Goal: Transaction & Acquisition: Purchase product/service

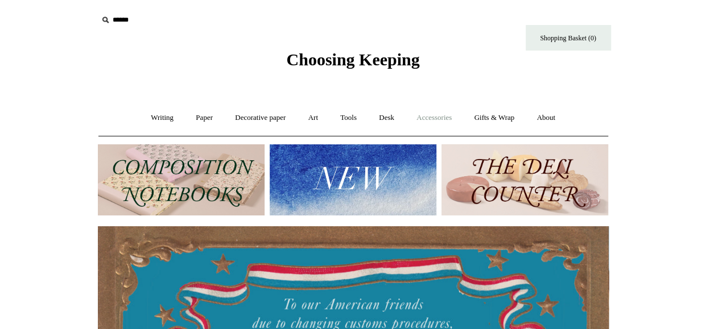
click at [448, 119] on link "Accessories +" at bounding box center [434, 118] width 56 height 30
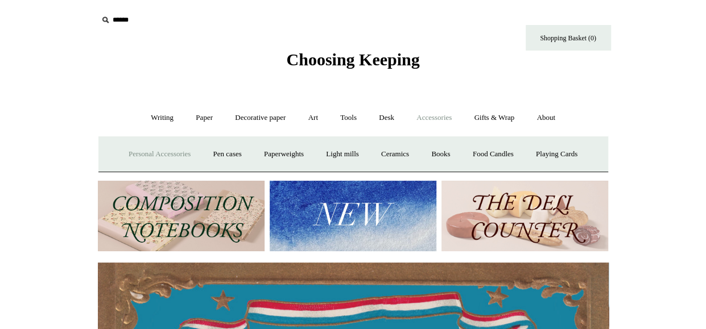
click at [148, 154] on link "Personal Accessories +" at bounding box center [159, 154] width 82 height 30
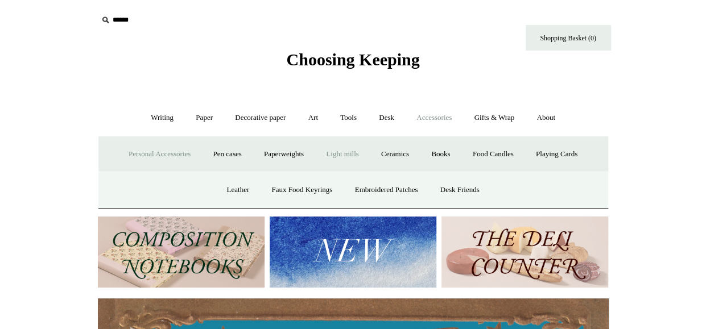
click at [328, 154] on link "Light mills" at bounding box center [342, 154] width 53 height 30
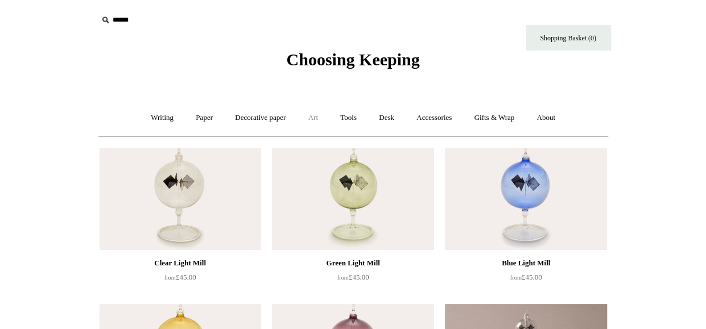
click at [320, 117] on link "Art +" at bounding box center [313, 118] width 30 height 30
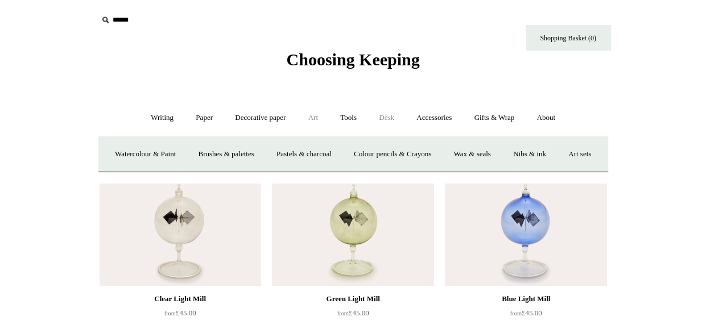
click at [396, 117] on link "Desk +" at bounding box center [387, 118] width 36 height 30
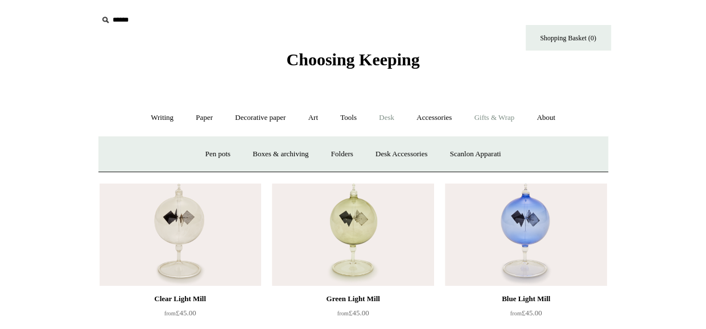
click at [491, 114] on link "Gifts & Wrap +" at bounding box center [494, 118] width 61 height 30
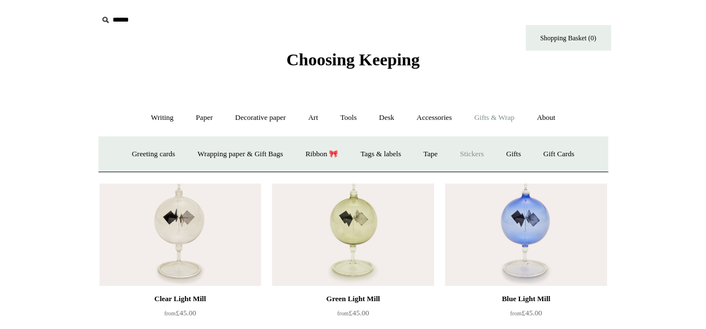
click at [479, 154] on link "Stickers" at bounding box center [471, 154] width 44 height 30
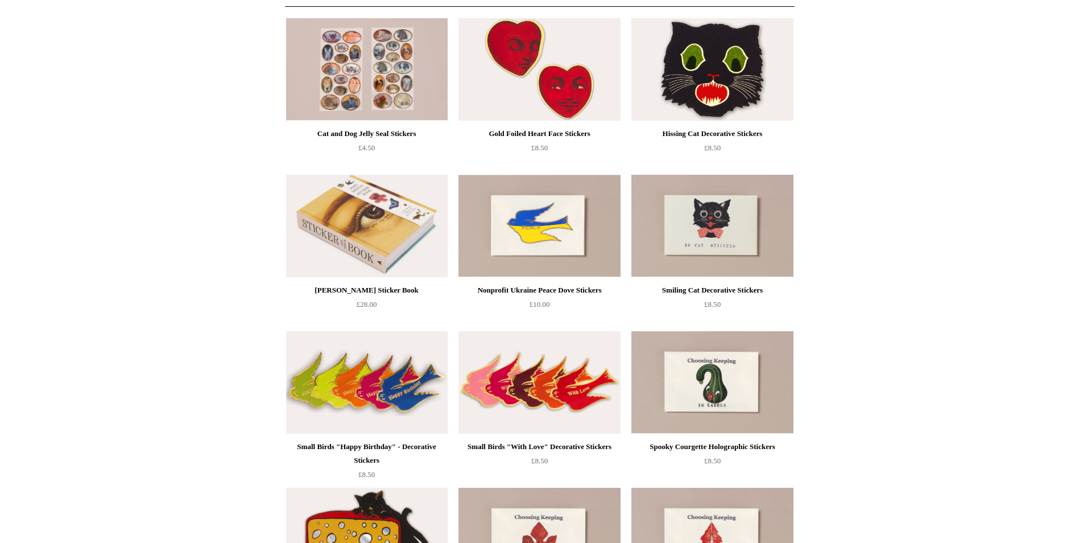
scroll to position [102, 0]
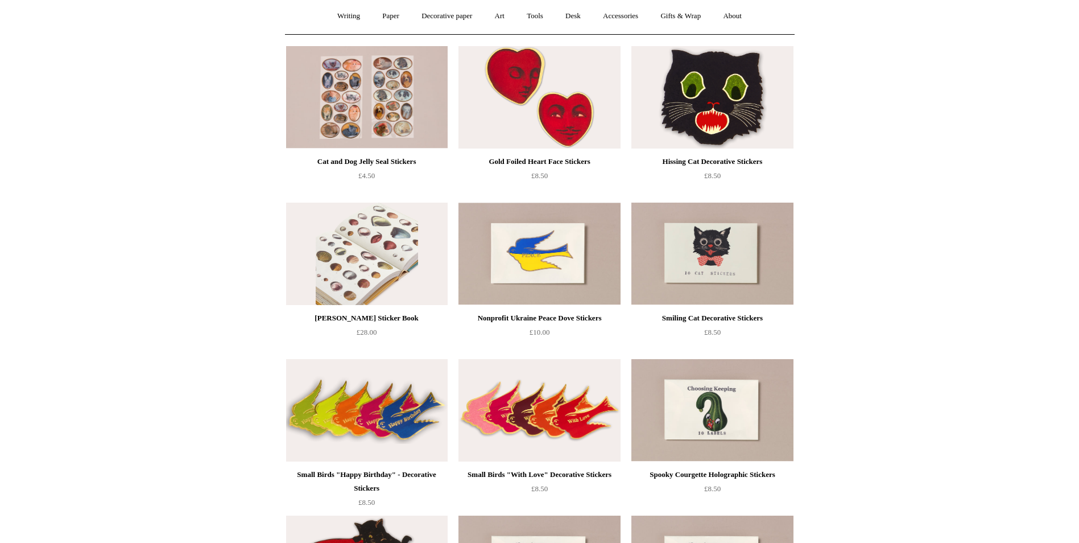
click at [367, 243] on img at bounding box center [367, 253] width 162 height 102
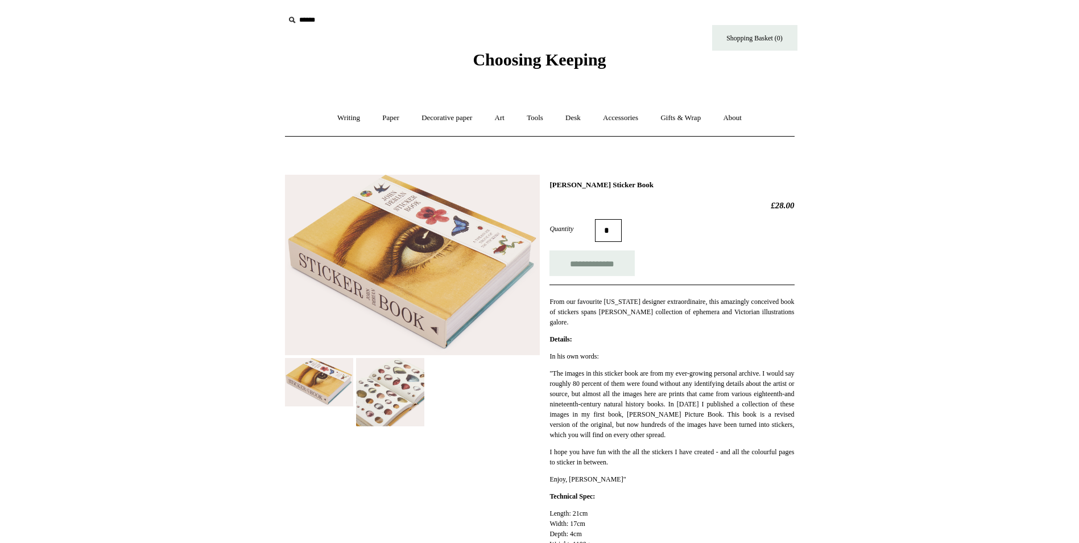
click at [416, 287] on img at bounding box center [412, 265] width 255 height 181
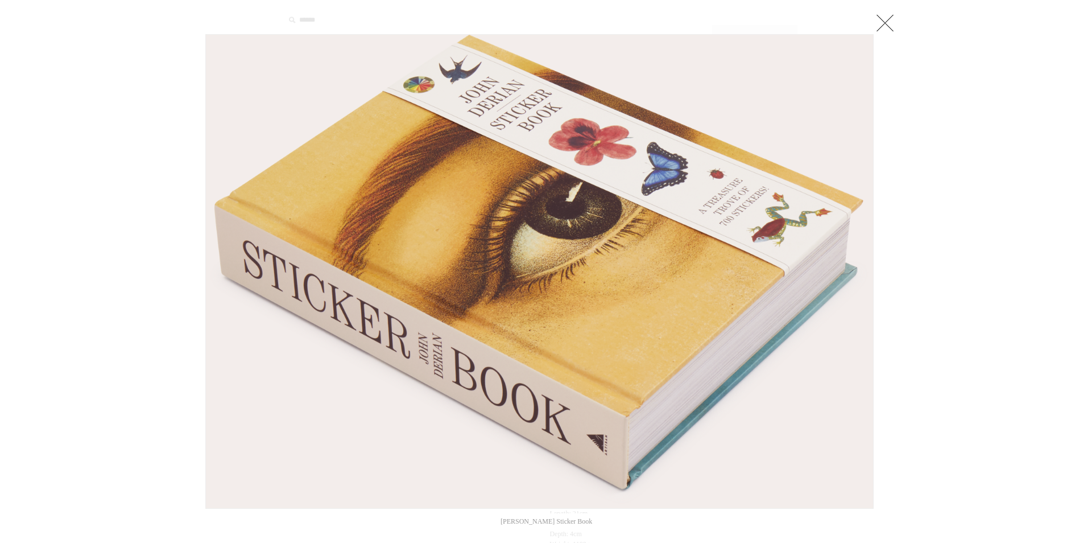
click at [889, 22] on link at bounding box center [885, 22] width 23 height 23
